Goal: Check status: Check status

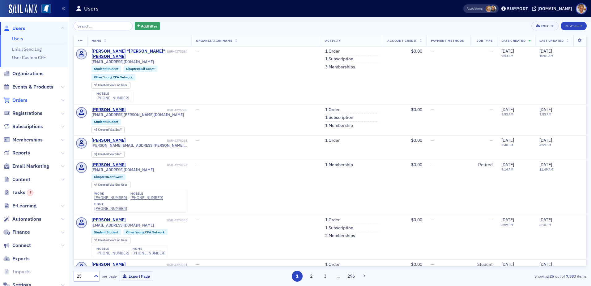
click at [20, 101] on span "Orders" at bounding box center [19, 100] width 15 height 7
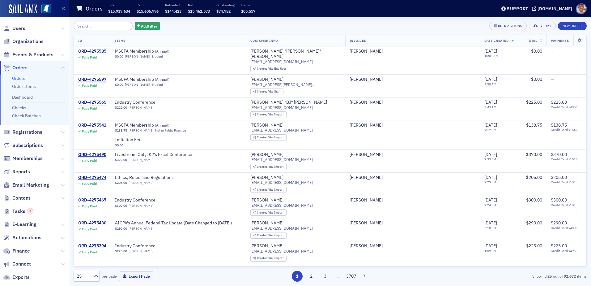
click at [104, 26] on input "search" at bounding box center [103, 26] width 59 height 9
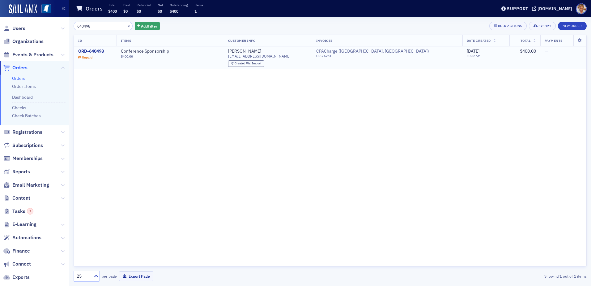
type input "640498"
click at [98, 51] on div "ORD-640498" at bounding box center [91, 52] width 26 height 6
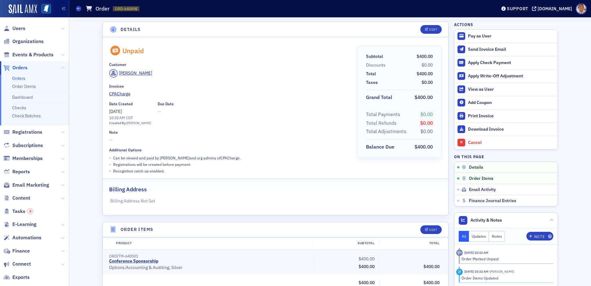
scroll to position [145, 0]
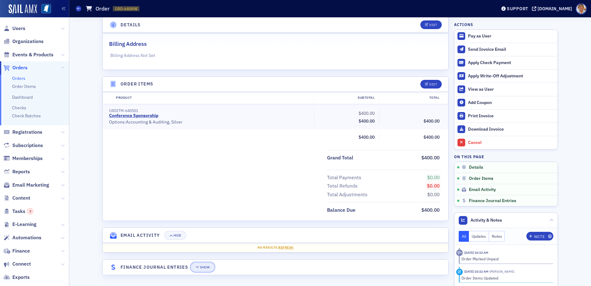
click at [200, 266] on div "Show" at bounding box center [205, 266] width 10 height 3
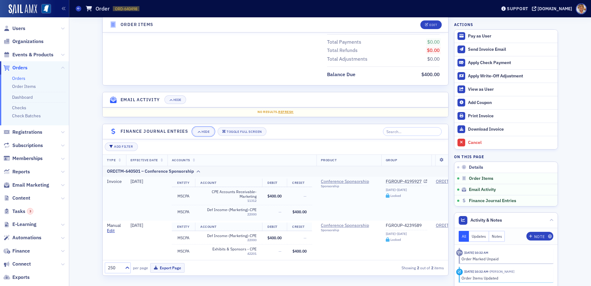
scroll to position [286, 0]
